Goal: Task Accomplishment & Management: Complete application form

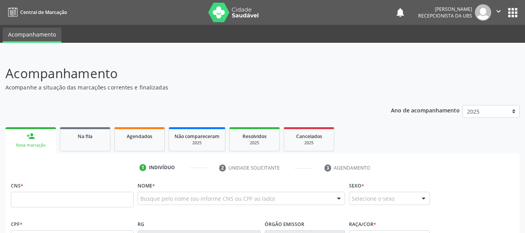
click at [37, 202] on input "text" at bounding box center [72, 200] width 123 height 16
type input "708 7071 3595 7893"
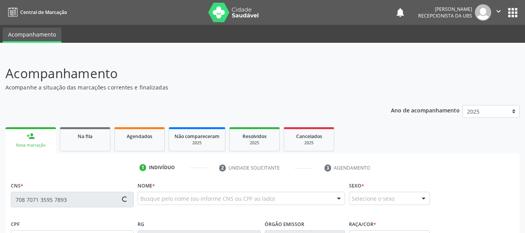
type input "29[DATE]"
type input "[PERSON_NAME]"
type input "[PHONE_NUMBER]"
type input "32"
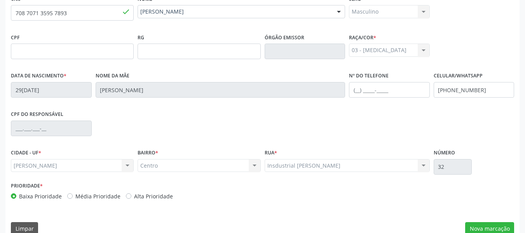
scroll to position [199, 0]
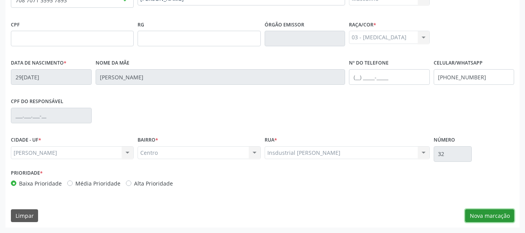
click at [484, 215] on button "Nova marcação" at bounding box center [489, 215] width 49 height 13
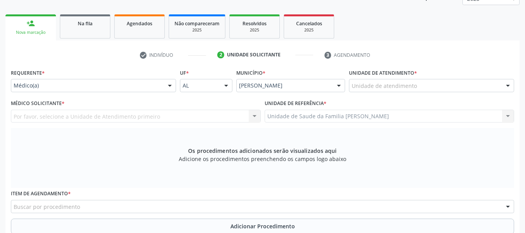
scroll to position [106, 0]
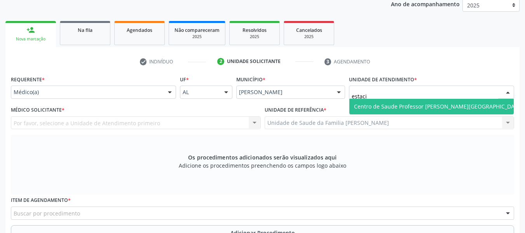
type input "estacio"
click at [403, 107] on span "Centro de Saude Professor [PERSON_NAME][GEOGRAPHIC_DATA]" at bounding box center [438, 106] width 169 height 7
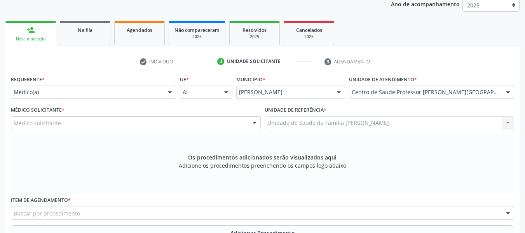
click at [253, 123] on div at bounding box center [255, 123] width 12 height 13
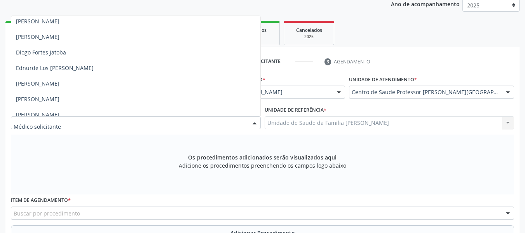
scroll to position [218, 0]
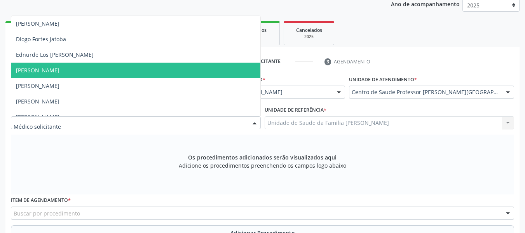
click at [25, 69] on span "[PERSON_NAME]" at bounding box center [38, 69] width 44 height 7
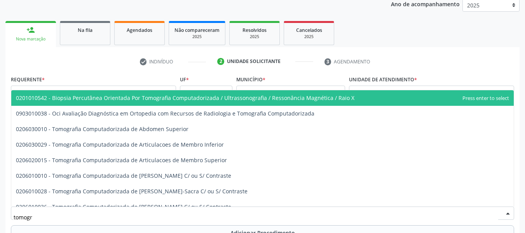
type input "tomogra"
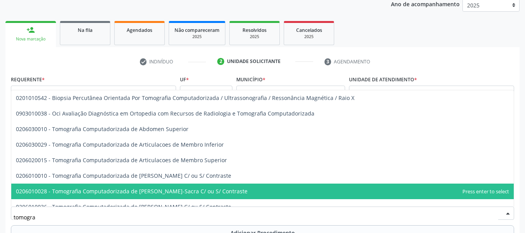
click at [154, 193] on span "0206010028 - Tomografia Computadorizada de Coluna Lombo-Sacra C/ ou S/ Contraste" at bounding box center [132, 190] width 232 height 7
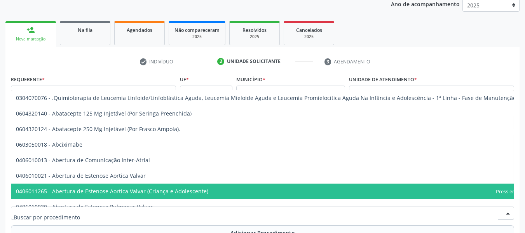
click at [506, 213] on div at bounding box center [508, 213] width 12 height 13
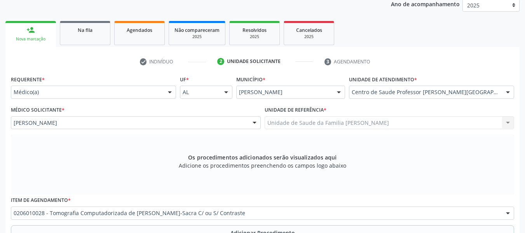
click at [506, 213] on div at bounding box center [508, 213] width 12 height 13
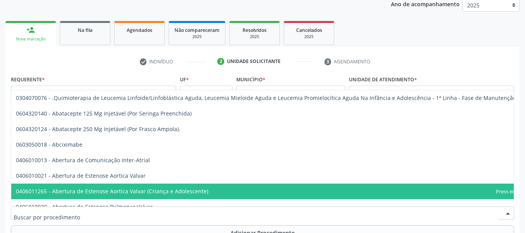
click at [506, 213] on div at bounding box center [508, 213] width 12 height 13
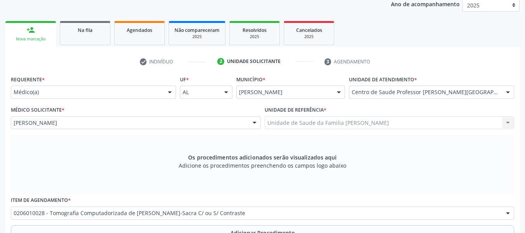
click at [506, 213] on div at bounding box center [508, 213] width 12 height 13
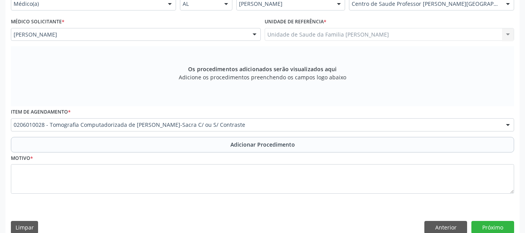
scroll to position [206, 0]
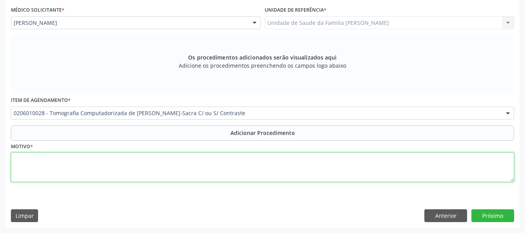
click at [51, 162] on textarea at bounding box center [262, 167] width 503 height 30
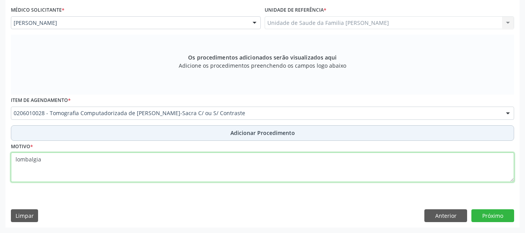
type textarea "lombalgia"
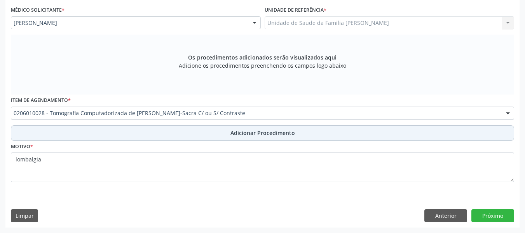
click at [261, 132] on span "Adicionar Procedimento" at bounding box center [263, 133] width 65 height 8
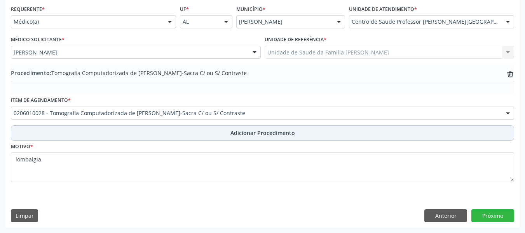
scroll to position [176, 0]
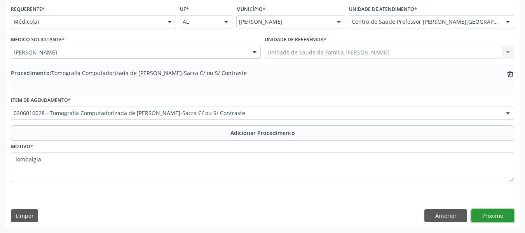
click at [489, 215] on button "Próximo" at bounding box center [493, 215] width 43 height 13
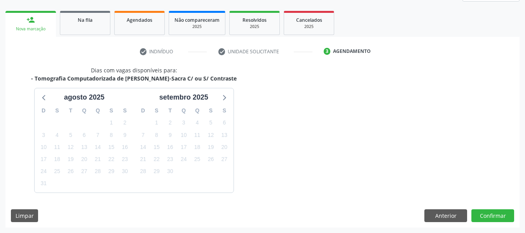
scroll to position [139, 0]
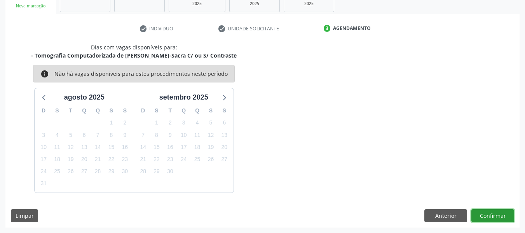
click at [498, 217] on button "Confirmar" at bounding box center [493, 215] width 43 height 13
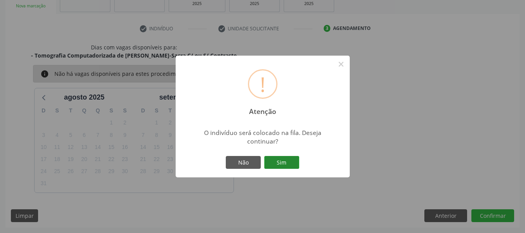
click at [284, 160] on button "Sim" at bounding box center [281, 162] width 35 height 13
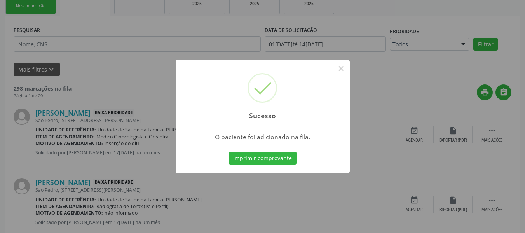
scroll to position [37, 0]
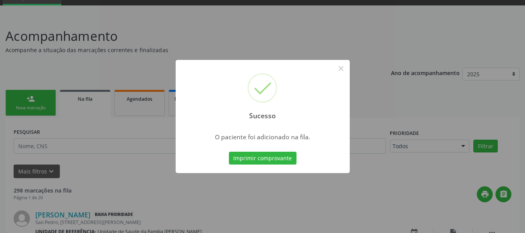
click at [19, 100] on div "Sucesso × O paciente foi adicionado na fila. Imprimir comprovante Cancel" at bounding box center [262, 116] width 525 height 233
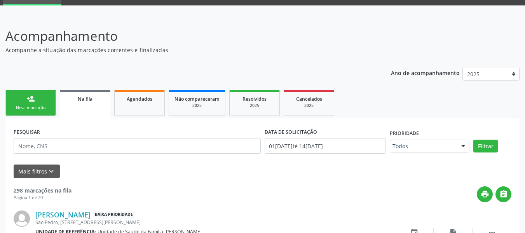
click at [19, 100] on link "person_add Nova marcação" at bounding box center [30, 103] width 51 height 26
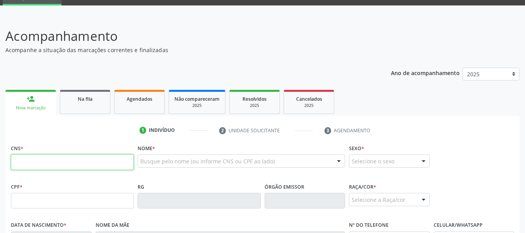
click at [31, 169] on input "text" at bounding box center [72, 162] width 123 height 16
type input "705 0094 9403 0457"
type input "495.440.044-91"
type input "26/10/1960"
type input "Maria Eulina dos Santos"
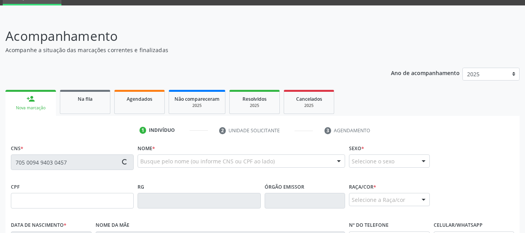
type input "(82) 99185-9218"
type input "183"
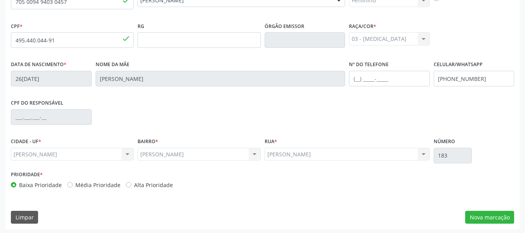
scroll to position [199, 0]
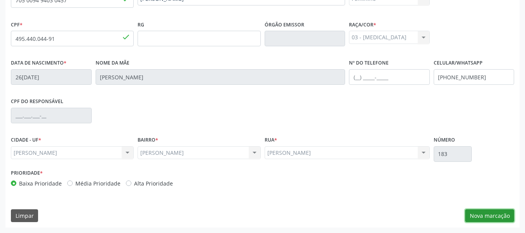
click at [489, 215] on button "Nova marcação" at bounding box center [489, 215] width 49 height 13
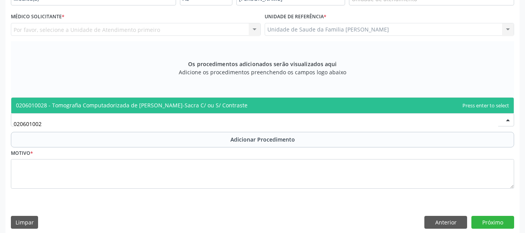
type input "0206010028"
click at [65, 108] on span "0206010028 - Tomografia Computadorizada de Coluna Lombo-Sacra C/ ou S/ Contraste" at bounding box center [132, 104] width 232 height 7
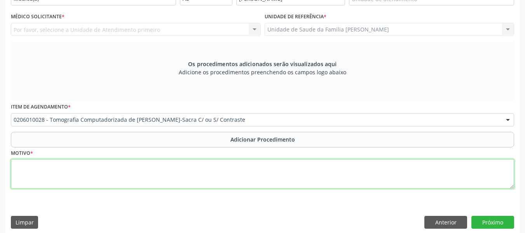
click at [38, 179] on textarea at bounding box center [262, 174] width 503 height 30
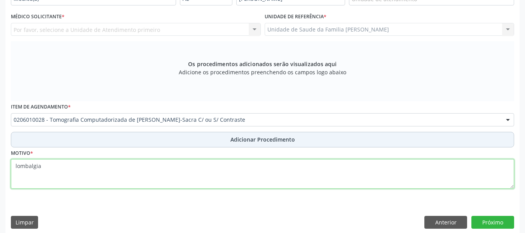
type textarea "lombalgia"
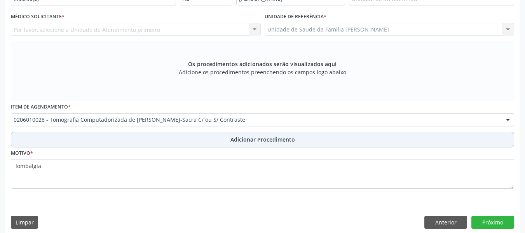
click at [263, 140] on span "Adicionar Procedimento" at bounding box center [263, 139] width 65 height 8
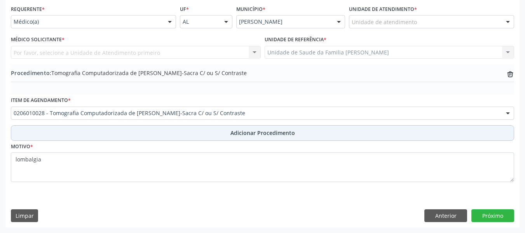
scroll to position [176, 0]
click at [277, 132] on span "Adicionar Procedimento" at bounding box center [263, 133] width 65 height 8
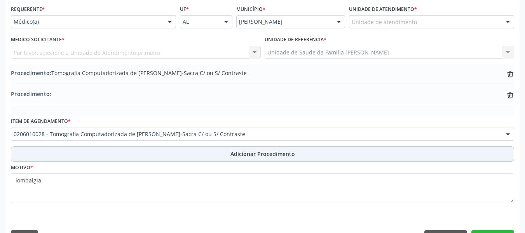
scroll to position [197, 0]
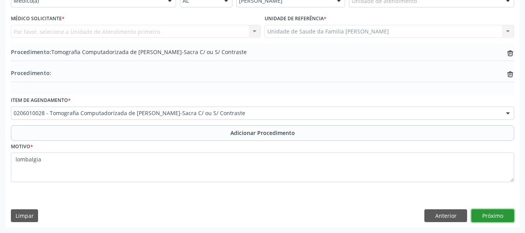
click at [490, 214] on button "Próximo" at bounding box center [493, 215] width 43 height 13
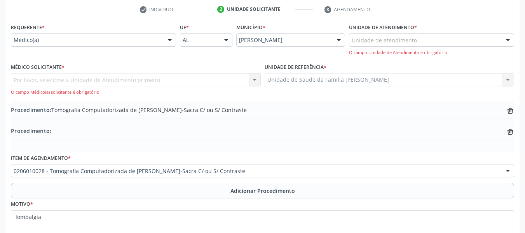
scroll to position [151, 0]
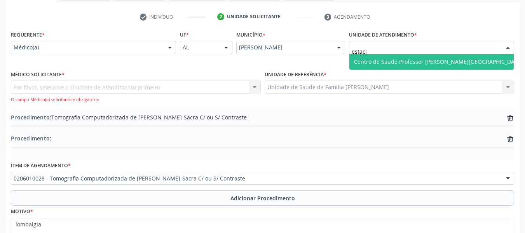
type input "estacio"
click at [373, 62] on span "Centro de Saude Professor [PERSON_NAME][GEOGRAPHIC_DATA]" at bounding box center [438, 61] width 169 height 7
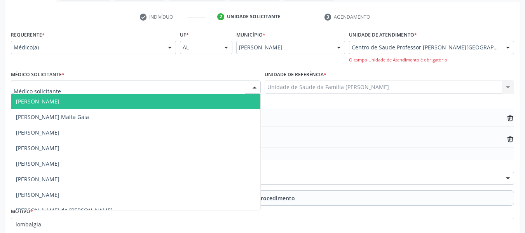
click at [253, 86] on div at bounding box center [255, 87] width 12 height 13
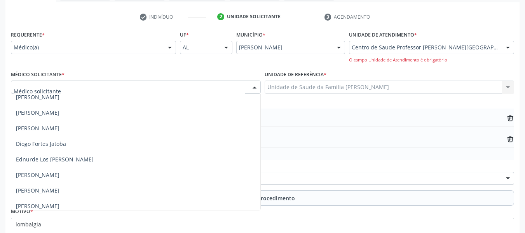
scroll to position [202, 0]
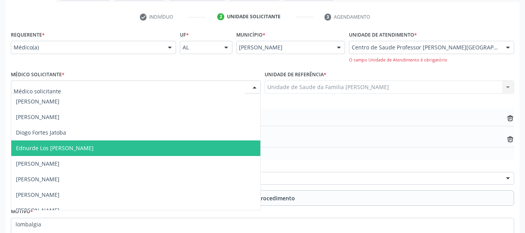
click at [66, 147] on span "Ednurde Los [PERSON_NAME]" at bounding box center [55, 147] width 78 height 7
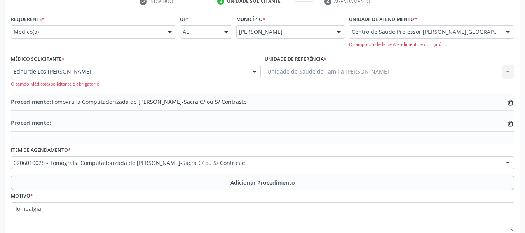
scroll to position [216, 0]
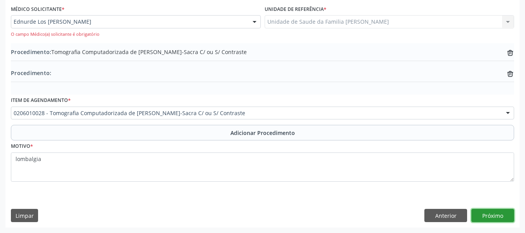
click at [494, 215] on button "Próximo" at bounding box center [493, 215] width 43 height 13
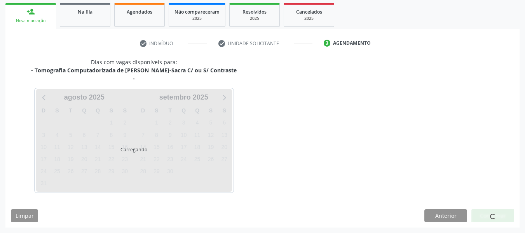
scroll to position [147, 0]
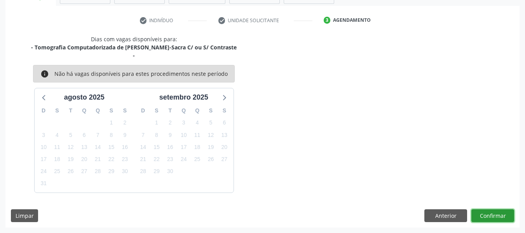
click at [494, 215] on button "Confirmar" at bounding box center [493, 215] width 43 height 13
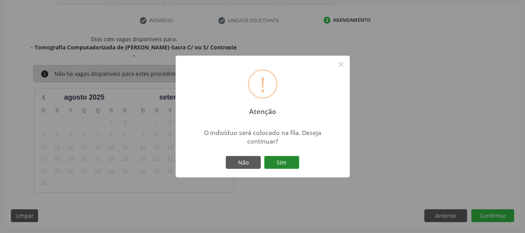
click at [288, 158] on button "Sim" at bounding box center [281, 162] width 35 height 13
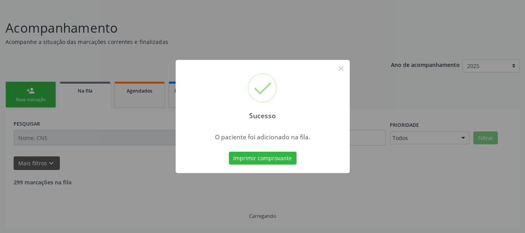
scroll to position [37, 0]
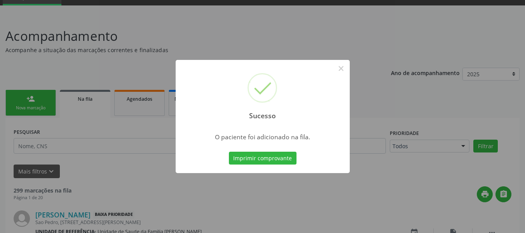
click at [23, 105] on div "Sucesso × O paciente foi adicionado na fila. Imprimir comprovante Cancel" at bounding box center [262, 116] width 525 height 233
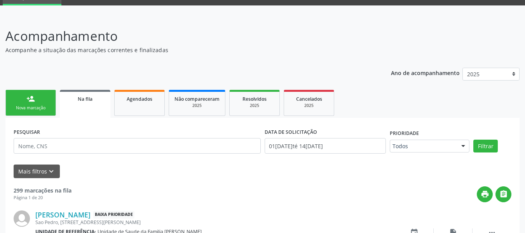
click at [23, 105] on div "Nova marcação" at bounding box center [30, 108] width 39 height 6
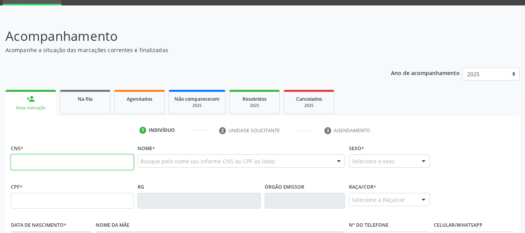
click at [41, 170] on input "text" at bounding box center [72, 162] width 123 height 16
type input "708 5093 3513 0171"
type input "941.141.614-49"
type input "17/05/1971"
type input "Benedita Daniel dos Santos"
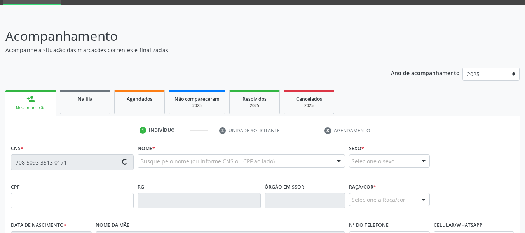
type input "(82) 99127-2112"
type input "333"
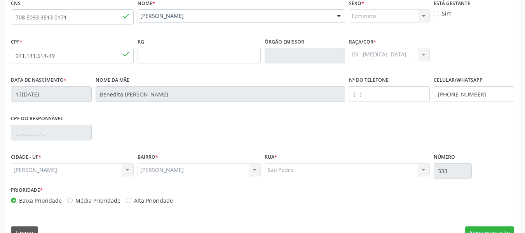
scroll to position [199, 0]
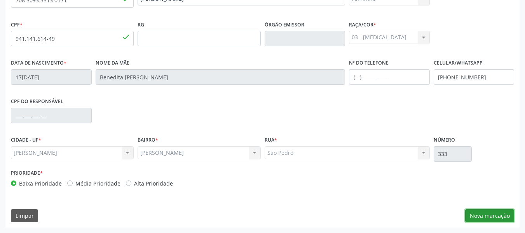
click at [486, 216] on button "Nova marcação" at bounding box center [489, 215] width 49 height 13
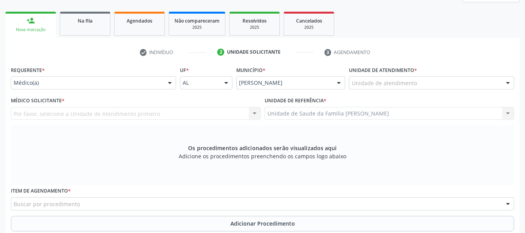
scroll to position [111, 0]
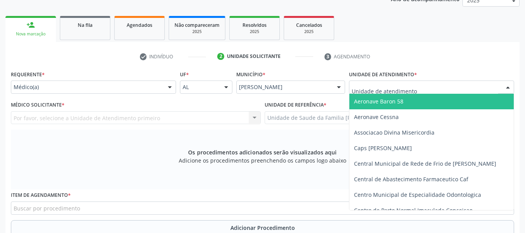
click at [509, 87] on div at bounding box center [508, 87] width 12 height 13
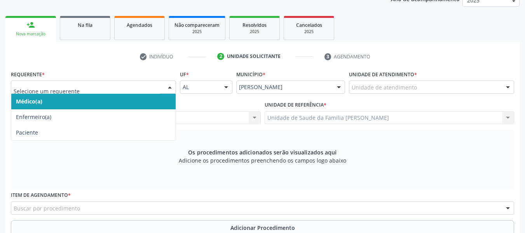
click at [170, 86] on div at bounding box center [170, 87] width 12 height 13
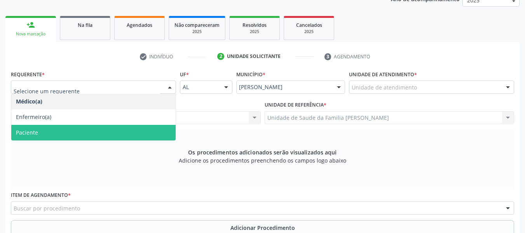
click at [56, 126] on span "Paciente" at bounding box center [93, 133] width 164 height 16
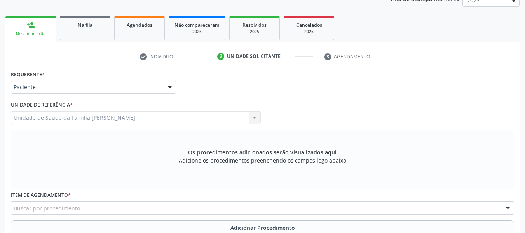
click at [91, 206] on div "Buscar por procedimento" at bounding box center [262, 207] width 503 height 13
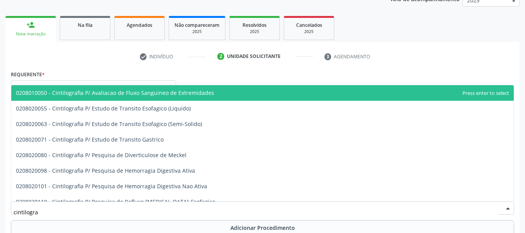
type input "cintilograf"
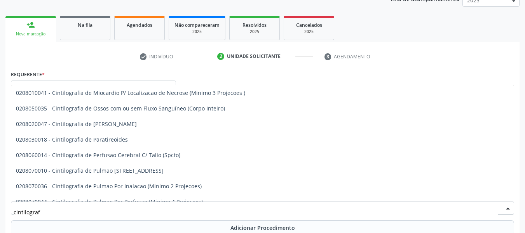
scroll to position [397, 0]
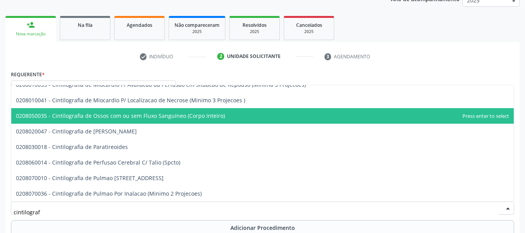
click at [213, 120] on span "0208050035 - Cintilografia de Ossos com ou sem Fluxo Sanguíneo (Corpo Inteiro)" at bounding box center [262, 116] width 503 height 16
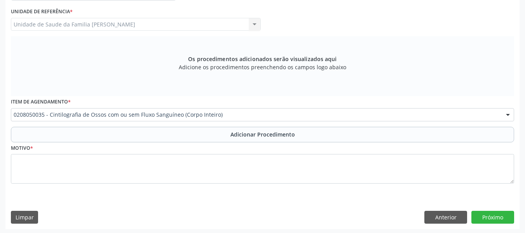
scroll to position [206, 0]
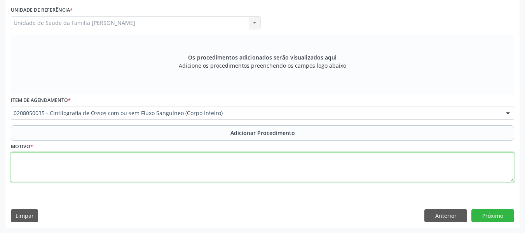
click at [32, 171] on textarea at bounding box center [262, 167] width 503 height 30
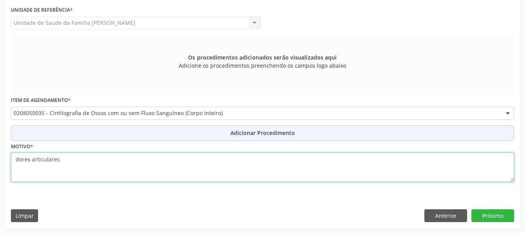
type textarea "dores articulares"
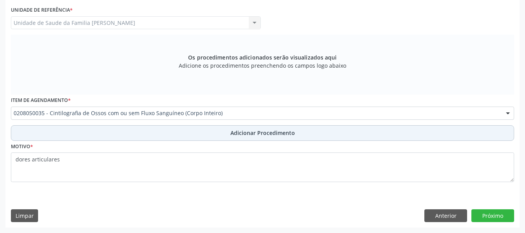
click at [255, 130] on span "Adicionar Procedimento" at bounding box center [263, 133] width 65 height 8
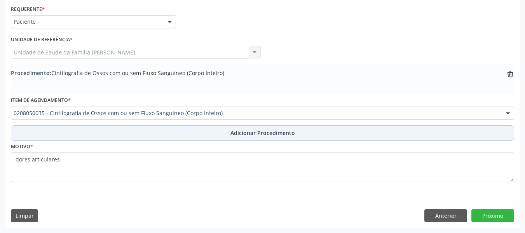
scroll to position [176, 0]
click at [264, 134] on span "Adicionar Procedimento" at bounding box center [263, 133] width 65 height 8
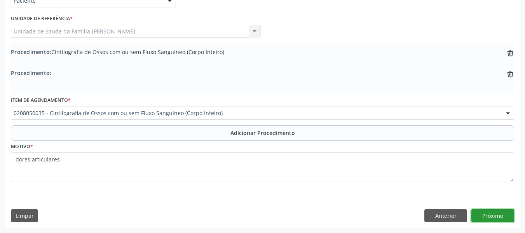
click at [495, 212] on button "Próximo" at bounding box center [493, 215] width 43 height 13
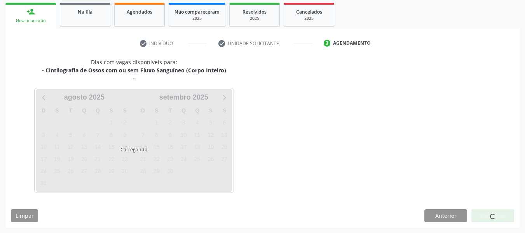
scroll to position [147, 0]
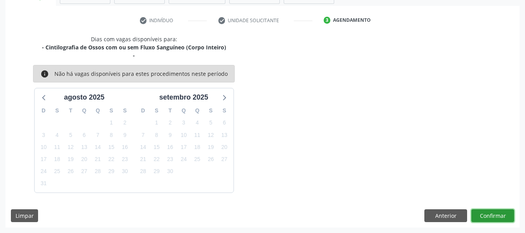
click at [495, 212] on button "Confirmar" at bounding box center [493, 215] width 43 height 13
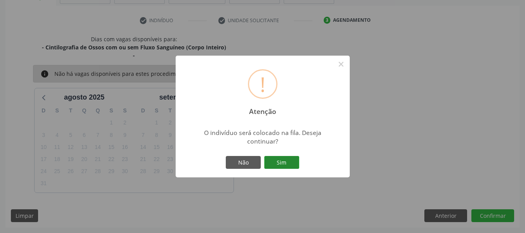
click at [278, 159] on button "Sim" at bounding box center [281, 162] width 35 height 13
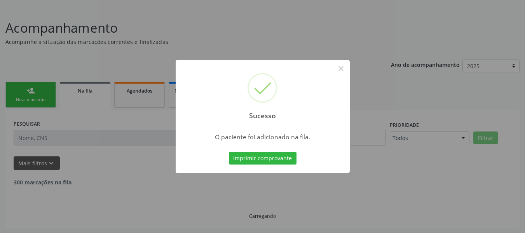
scroll to position [37, 0]
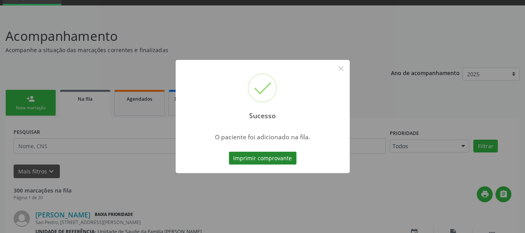
click at [268, 158] on button "Imprimir comprovante" at bounding box center [263, 158] width 68 height 13
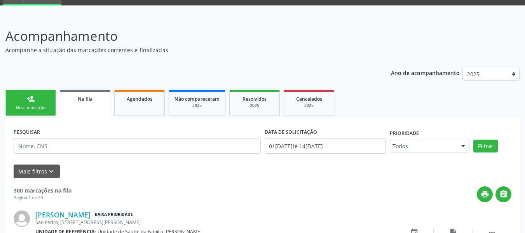
click at [22, 95] on link "person_add Nova marcação" at bounding box center [30, 103] width 51 height 26
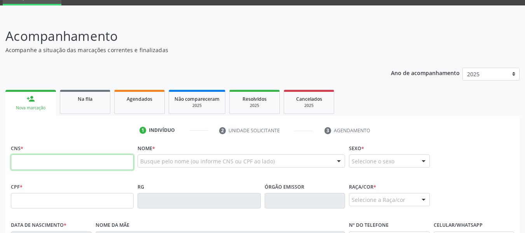
click at [24, 165] on input "text" at bounding box center [72, 162] width 123 height 16
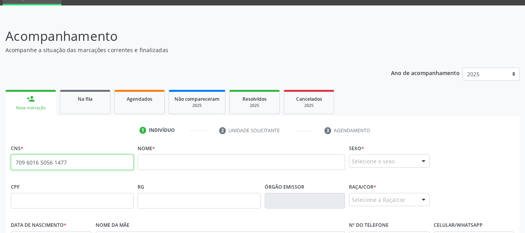
click at [72, 166] on input "709 6016 5056 1477" at bounding box center [72, 162] width 123 height 16
type input "7"
type input "704 8025 3029 8246"
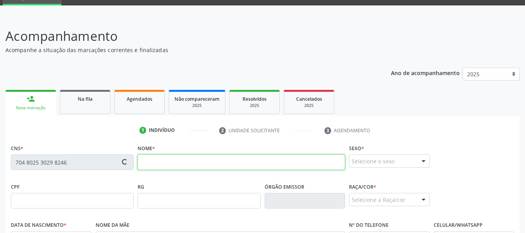
click at [208, 158] on input "text" at bounding box center [242, 162] width 208 height 16
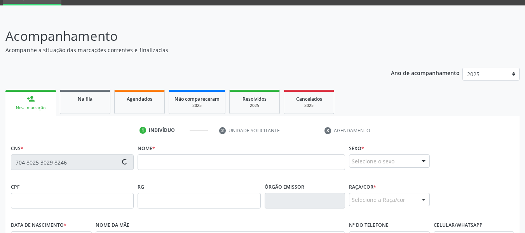
click at [457, 125] on ul "1 Indivíduo 2 Unidade solicitante 3 Agendamento" at bounding box center [262, 130] width 514 height 13
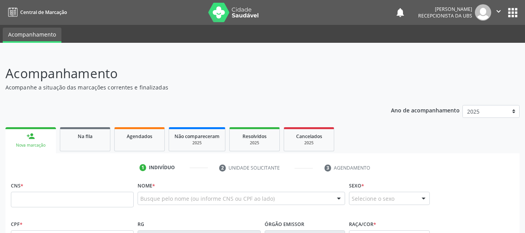
click at [47, 202] on input "text" at bounding box center [72, 200] width 123 height 16
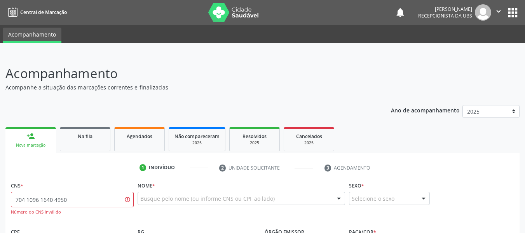
type input "704 1096 1640 4950"
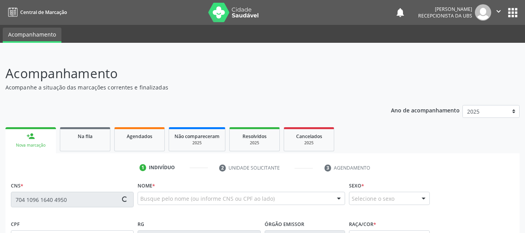
type input "113.590.224-06"
type input "29/[DATE]"
type input "[PERSON_NAME]"
type input "[PHONE_NUMBER]"
type input "110"
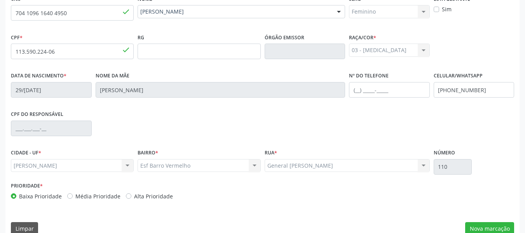
scroll to position [199, 0]
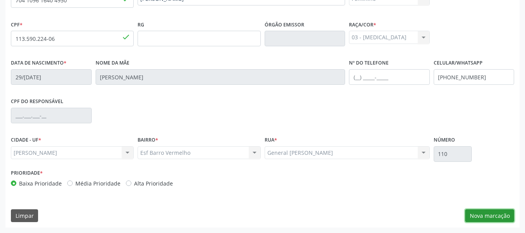
click at [496, 217] on button "Nova marcação" at bounding box center [489, 215] width 49 height 13
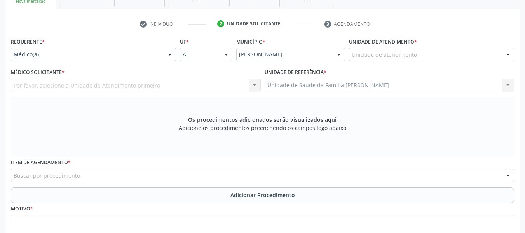
scroll to position [137, 0]
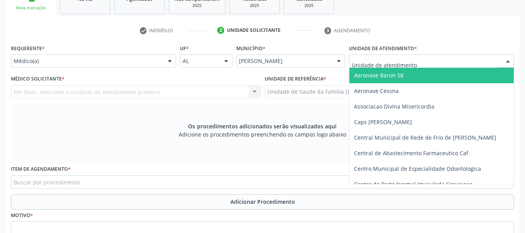
click at [508, 58] on div at bounding box center [508, 61] width 12 height 13
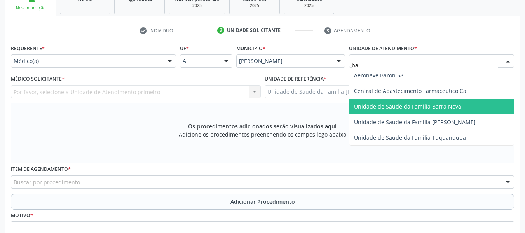
type input "bar"
click at [413, 107] on span "Unidade de Saude da Familia [PERSON_NAME]" at bounding box center [415, 106] width 122 height 7
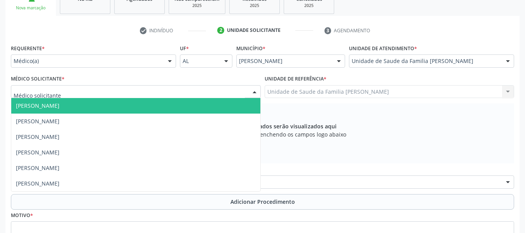
click at [255, 91] on div at bounding box center [255, 92] width 12 height 13
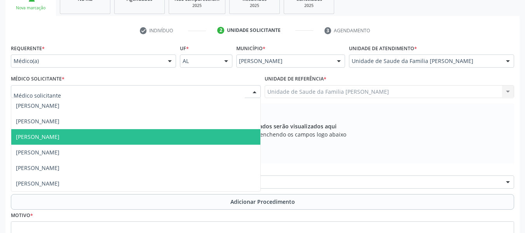
click at [59, 137] on span "[PERSON_NAME]" at bounding box center [38, 136] width 44 height 7
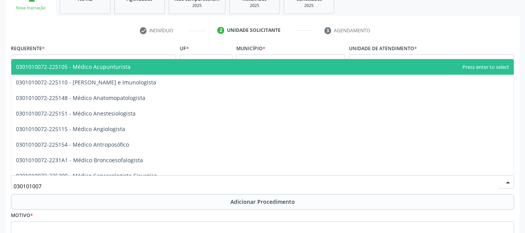
type input "0301010072"
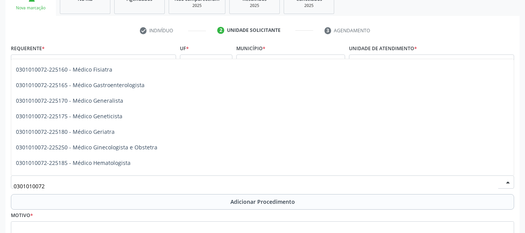
scroll to position [373, 0]
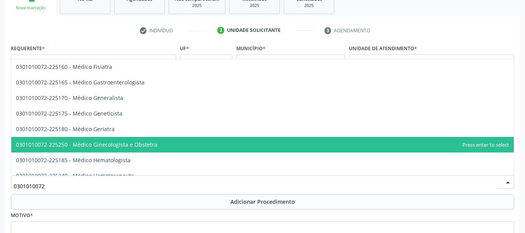
click at [161, 142] on span "0301010072-225250 - Médico Ginecologista e Obstetra" at bounding box center [262, 145] width 503 height 16
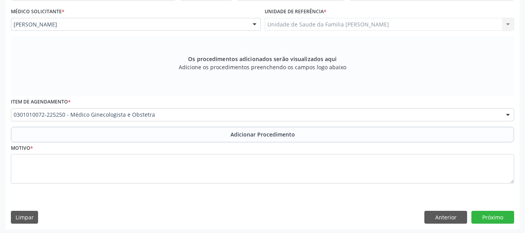
scroll to position [206, 0]
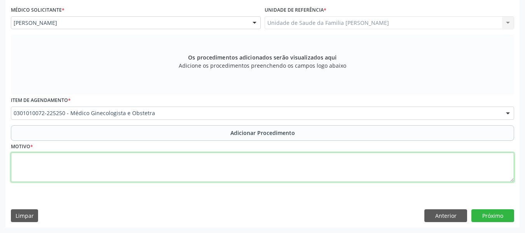
click at [32, 169] on textarea at bounding box center [262, 167] width 503 height 30
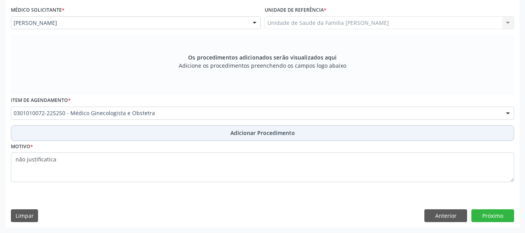
click at [258, 136] on span "Adicionar Procedimento" at bounding box center [263, 133] width 65 height 8
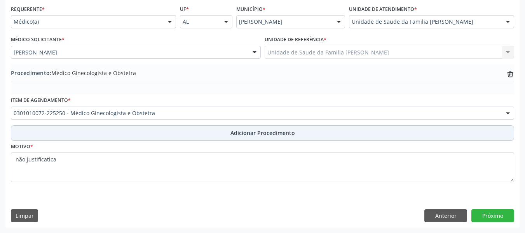
scroll to position [176, 0]
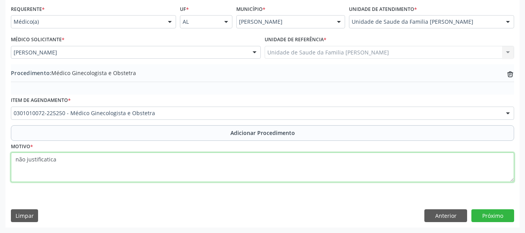
click at [51, 160] on textarea "não justificatica" at bounding box center [262, 167] width 503 height 30
type textarea "não justificativa"
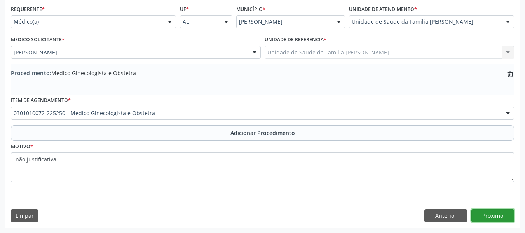
click at [491, 214] on button "Próximo" at bounding box center [493, 215] width 43 height 13
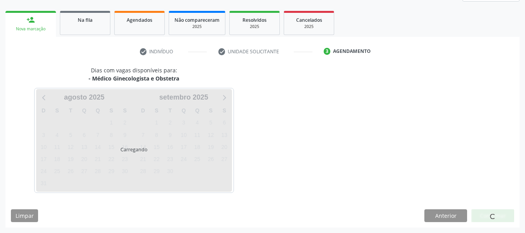
scroll to position [139, 0]
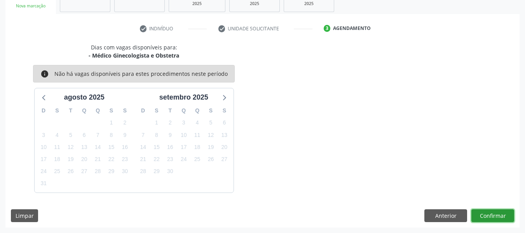
click at [491, 214] on button "Confirmar" at bounding box center [493, 215] width 43 height 13
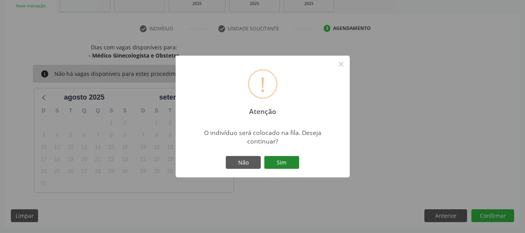
click at [289, 161] on button "Sim" at bounding box center [281, 162] width 35 height 13
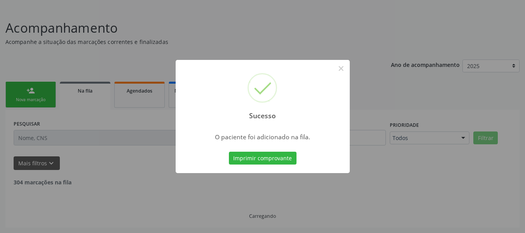
scroll to position [37, 0]
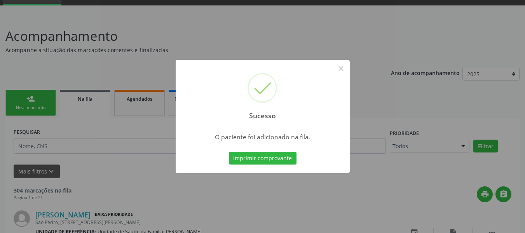
click at [15, 95] on div "Sucesso × O paciente foi adicionado na fila. Imprimir comprovante Cancel" at bounding box center [262, 116] width 525 height 233
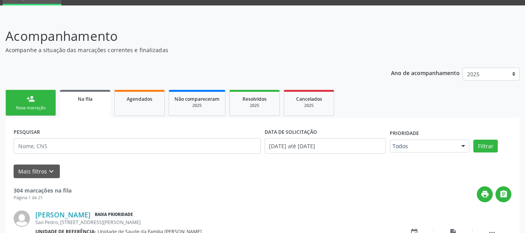
click at [15, 95] on link "person_add Nova marcação" at bounding box center [30, 103] width 51 height 26
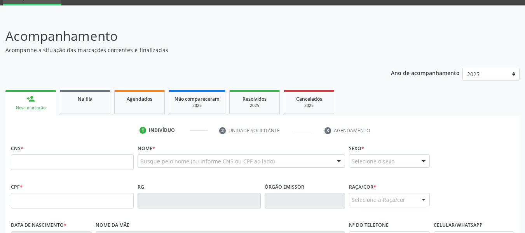
click at [15, 95] on link "person_add Nova marcação" at bounding box center [30, 103] width 51 height 26
click at [15, 161] on input "text" at bounding box center [72, 162] width 123 height 16
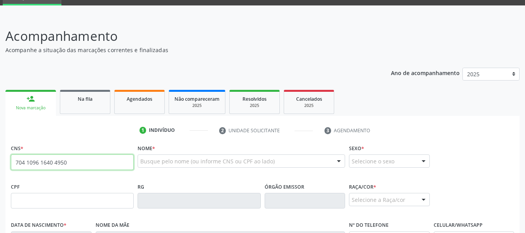
type input "704 1096 1640 4950"
type input "113.590.224-06"
type input "29/[DATE]"
type input "[PERSON_NAME]"
type input "[PHONE_NUMBER]"
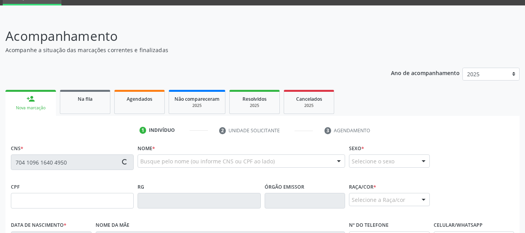
type input "110"
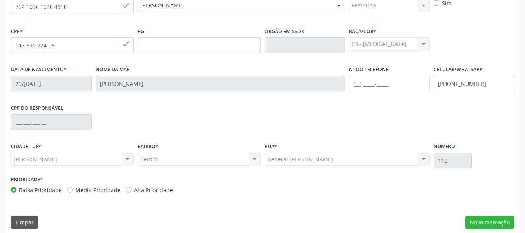
scroll to position [199, 0]
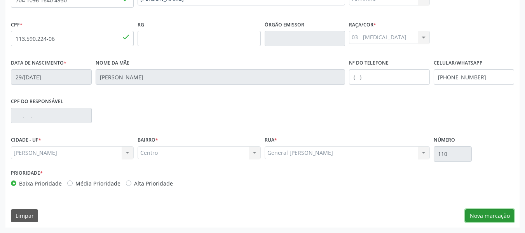
click at [494, 216] on button "Nova marcação" at bounding box center [489, 215] width 49 height 13
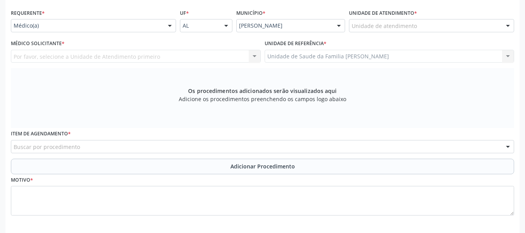
scroll to position [168, 0]
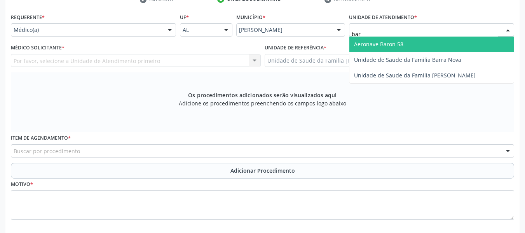
type input "barr"
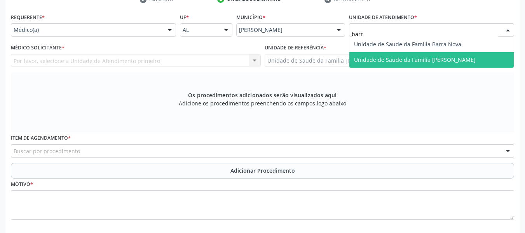
click at [374, 57] on span "Unidade de Saude da Familia [PERSON_NAME]" at bounding box center [415, 59] width 122 height 7
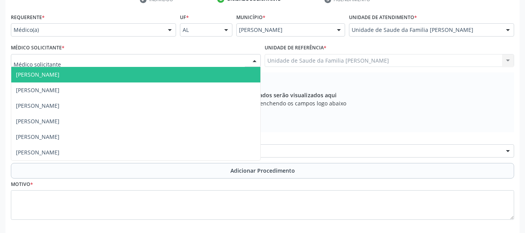
click at [253, 61] on div at bounding box center [255, 60] width 12 height 13
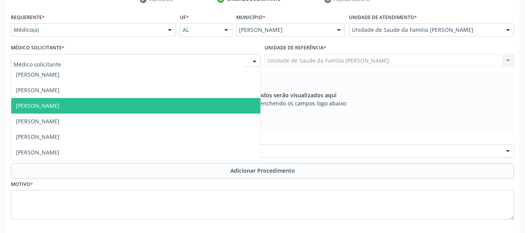
click at [36, 107] on span "[PERSON_NAME]" at bounding box center [38, 105] width 44 height 7
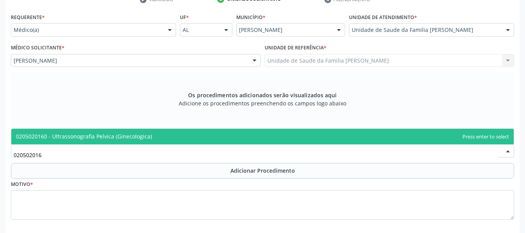
type input "0205020160"
click at [80, 136] on span "0205020160 - Ultrassonografia Pelvica (Ginecologica)" at bounding box center [84, 136] width 136 height 7
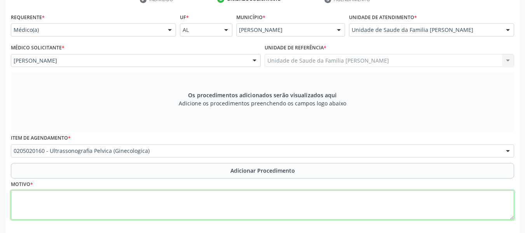
click at [43, 197] on textarea at bounding box center [262, 205] width 503 height 30
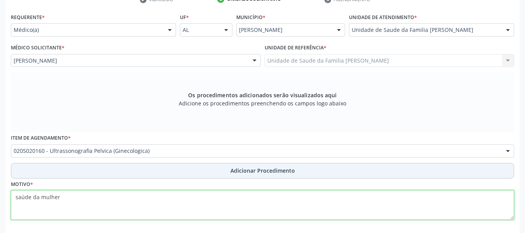
type textarea "saúde da mulher"
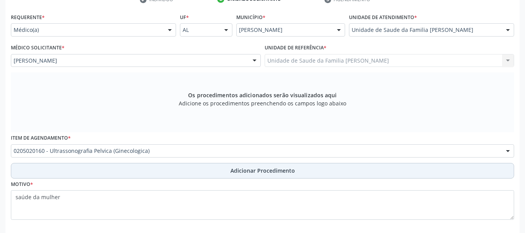
click at [269, 169] on span "Adicionar Procedimento" at bounding box center [263, 170] width 65 height 8
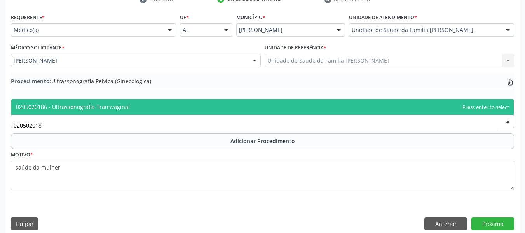
type input "0205020186"
click at [77, 105] on span "0205020186 - Ultrassonografia Transvaginal" at bounding box center [73, 106] width 114 height 7
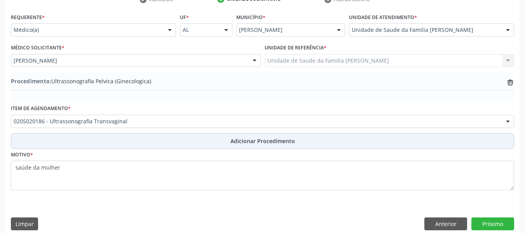
click at [252, 141] on span "Adicionar Procedimento" at bounding box center [263, 141] width 65 height 8
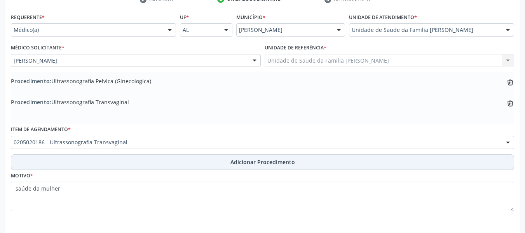
click at [264, 164] on span "Adicionar Procedimento" at bounding box center [263, 162] width 65 height 8
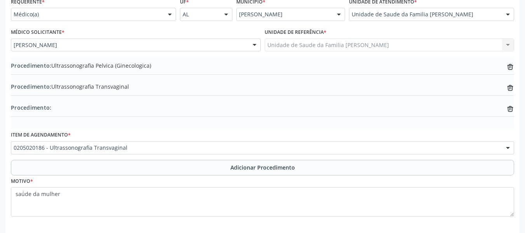
scroll to position [218, 0]
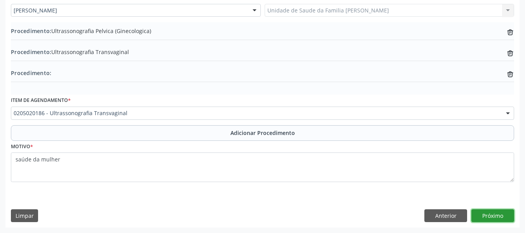
click at [492, 214] on button "Próximo" at bounding box center [493, 215] width 43 height 13
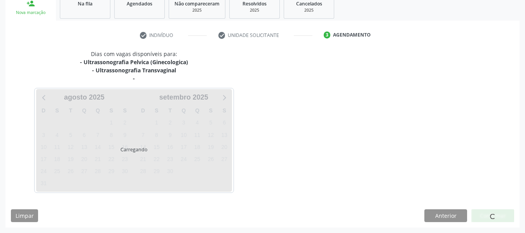
scroll to position [156, 0]
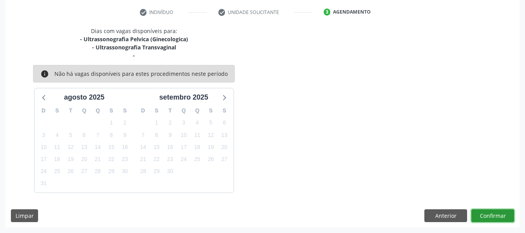
click at [492, 214] on button "Confirmar" at bounding box center [493, 215] width 43 height 13
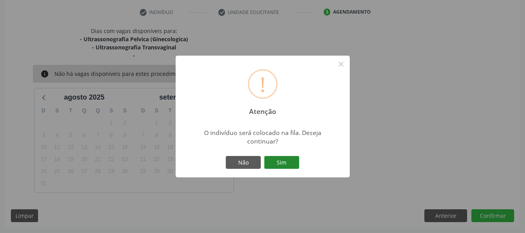
click at [280, 160] on button "Sim" at bounding box center [281, 162] width 35 height 13
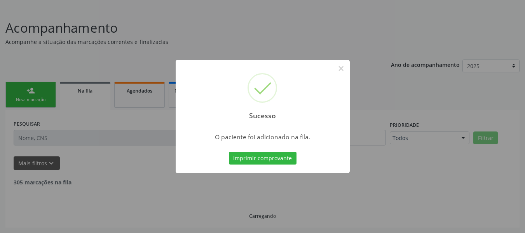
scroll to position [37, 0]
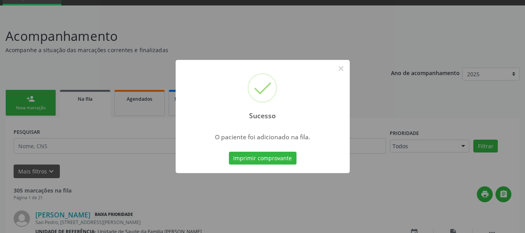
click at [16, 95] on div "Sucesso × O paciente foi adicionado na fila. Imprimir comprovante Cancel" at bounding box center [262, 116] width 525 height 233
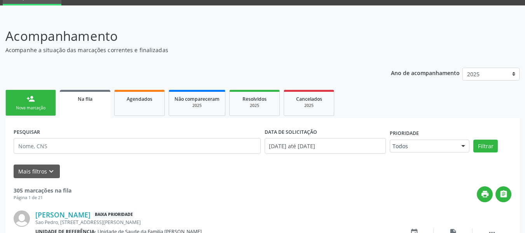
click at [16, 95] on link "person_add Nova marcação" at bounding box center [30, 103] width 51 height 26
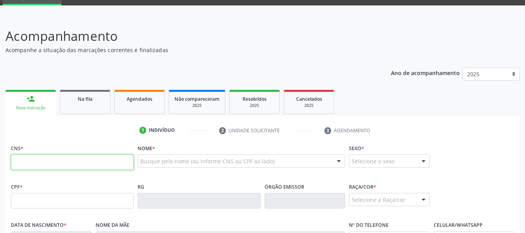
click at [35, 166] on input "text" at bounding box center [72, 162] width 123 height 16
type input "705 6084 3628 2817"
type input "026.034.944-57"
type input "[DATE]"
type input "[PERSON_NAME]"
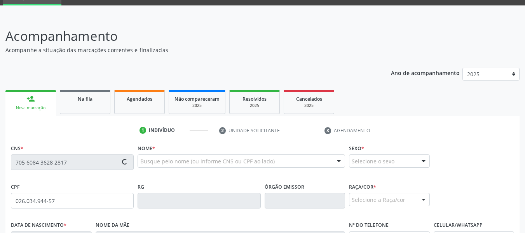
type input "[PHONE_NUMBER]"
type input "S/N"
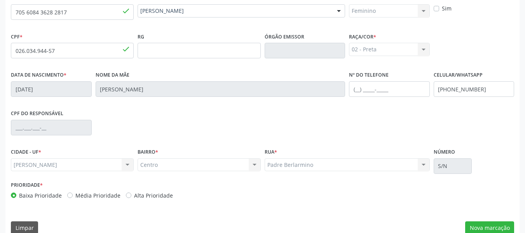
scroll to position [199, 0]
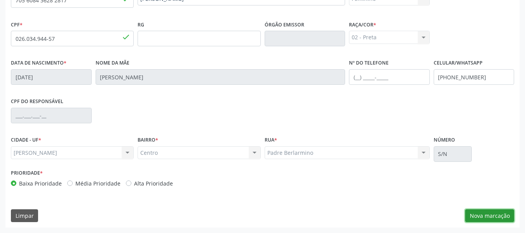
click at [499, 215] on button "Nova marcação" at bounding box center [489, 215] width 49 height 13
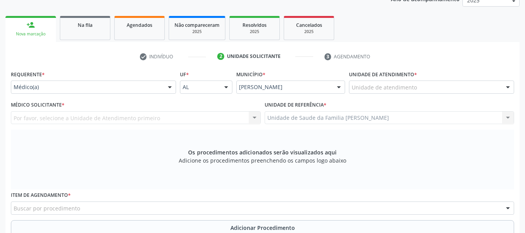
scroll to position [96, 0]
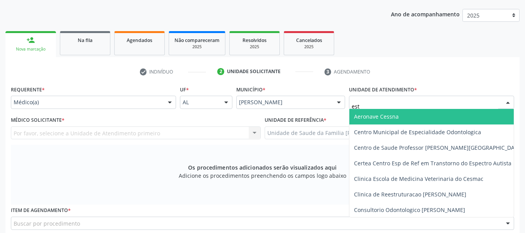
type input "esta"
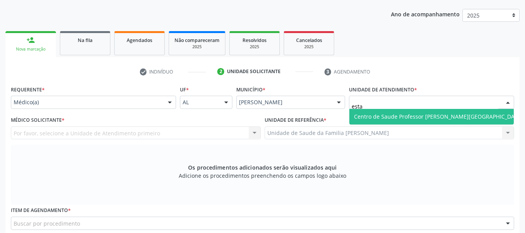
click at [393, 118] on span "Centro de Saude Professor [PERSON_NAME][GEOGRAPHIC_DATA]" at bounding box center [438, 116] width 169 height 7
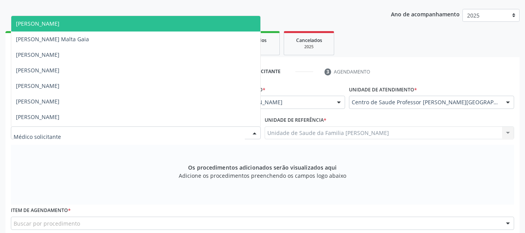
click at [253, 134] on div at bounding box center [255, 133] width 12 height 13
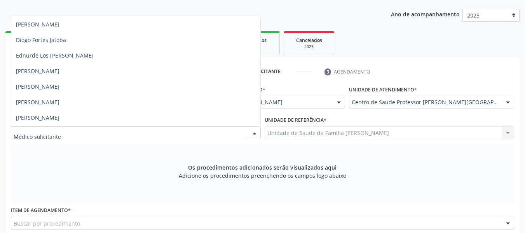
scroll to position [218, 0]
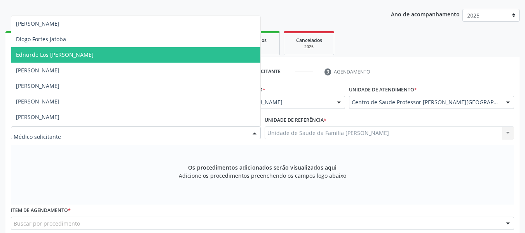
click at [29, 55] on span "Ednurde Los [PERSON_NAME]" at bounding box center [55, 54] width 78 height 7
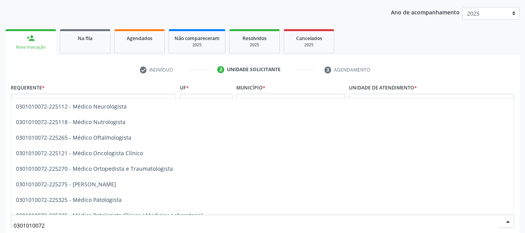
scroll to position [627, 0]
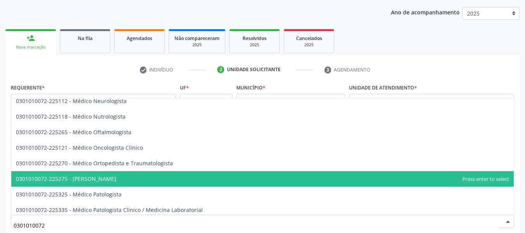
click at [156, 180] on span "0301010072-225275 - [PERSON_NAME]" at bounding box center [262, 179] width 503 height 16
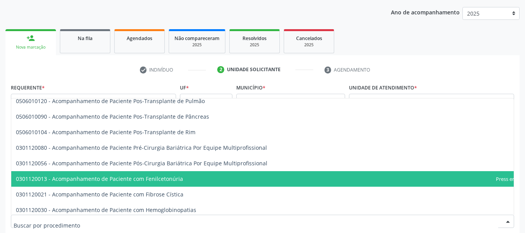
click at [507, 220] on div at bounding box center [508, 221] width 12 height 13
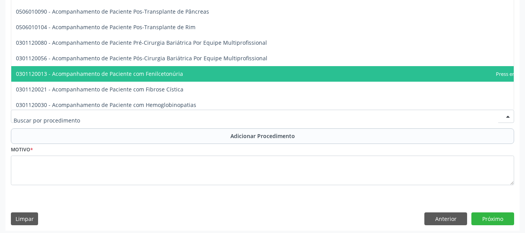
scroll to position [206, 0]
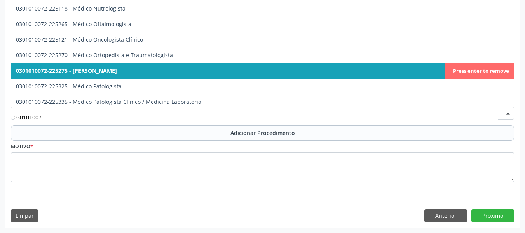
type input "0301010072"
click at [117, 72] on span "0301010072-225275 - [PERSON_NAME]" at bounding box center [66, 70] width 101 height 7
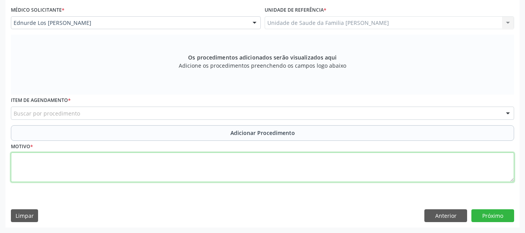
click at [40, 167] on textarea at bounding box center [262, 167] width 503 height 30
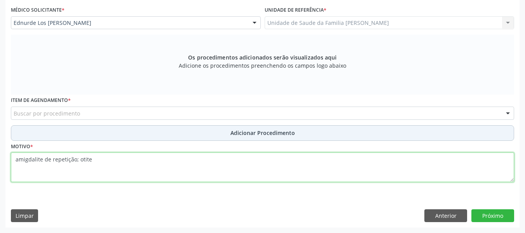
type textarea "amigdalite de repetição; otite"
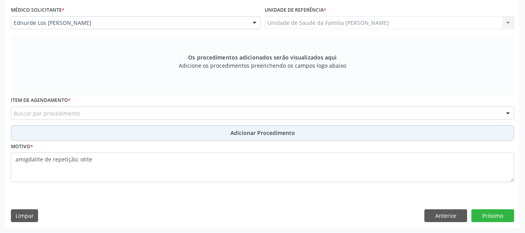
click at [267, 133] on span "Adicionar Procedimento" at bounding box center [263, 133] width 65 height 8
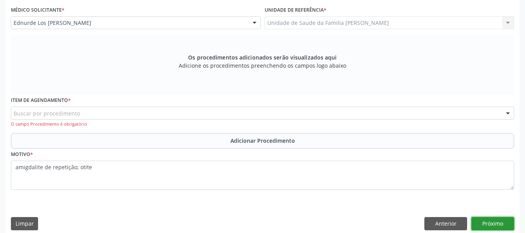
click at [492, 223] on button "Próximo" at bounding box center [493, 223] width 43 height 13
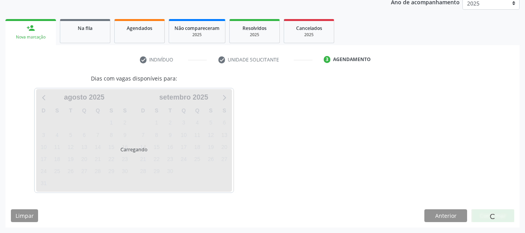
scroll to position [108, 0]
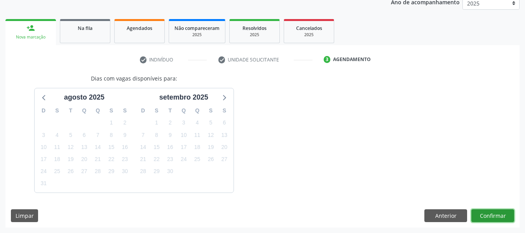
click at [488, 212] on button "Confirmar" at bounding box center [493, 215] width 43 height 13
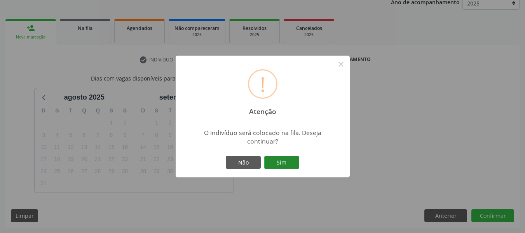
click at [281, 163] on button "Sim" at bounding box center [281, 162] width 35 height 13
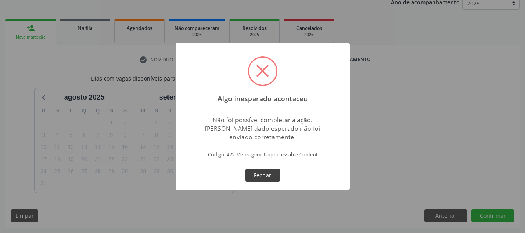
click at [267, 177] on button "Fechar" at bounding box center [262, 175] width 35 height 13
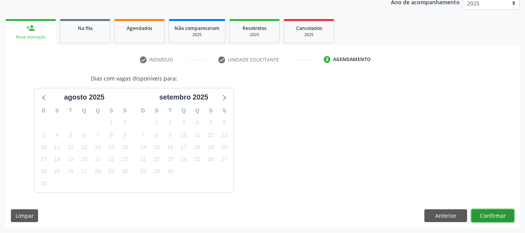
click at [491, 215] on button "Confirmar" at bounding box center [493, 215] width 43 height 13
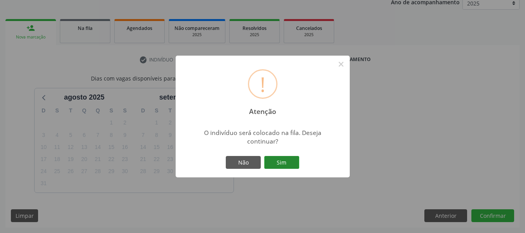
click at [280, 161] on button "Sim" at bounding box center [281, 162] width 35 height 13
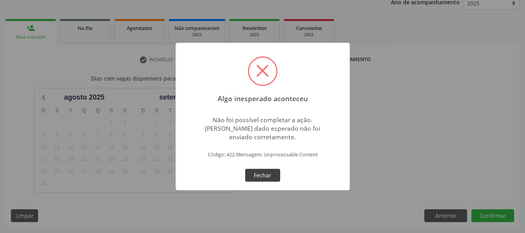
click at [263, 171] on button "Fechar" at bounding box center [262, 175] width 35 height 13
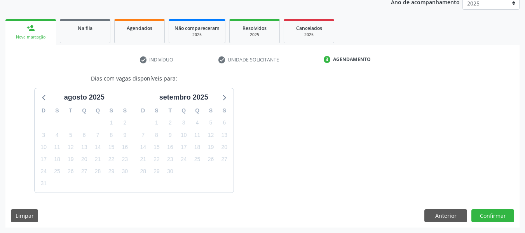
click at [376, 220] on div "Limpar Anterior Confirmar" at bounding box center [262, 215] width 503 height 13
click at [494, 217] on button "Confirmar" at bounding box center [493, 215] width 43 height 13
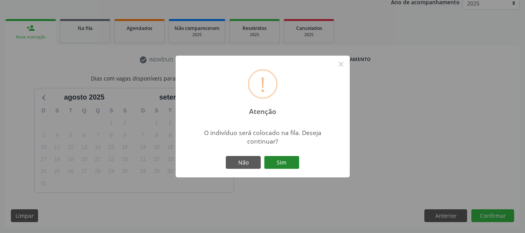
click at [287, 160] on button "Sim" at bounding box center [281, 162] width 35 height 13
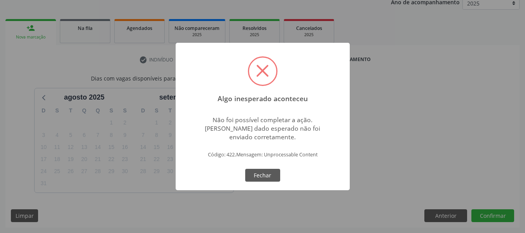
click at [262, 73] on span at bounding box center [262, 71] width 27 height 27
